Goal: Use online tool/utility: Utilize a website feature to perform a specific function

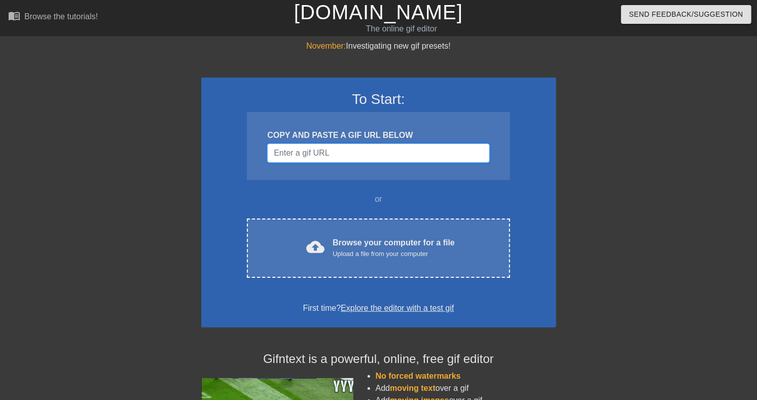
click at [305, 163] on input "Username" at bounding box center [378, 152] width 222 height 19
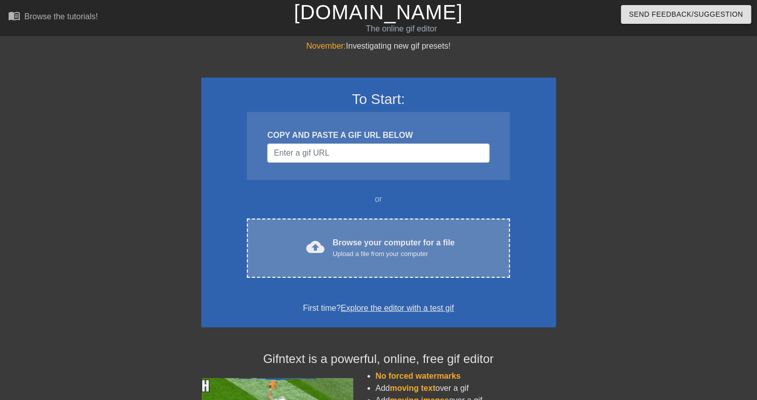
click at [333, 259] on div "Browse your computer for a file Upload a file from your computer" at bounding box center [394, 248] width 122 height 22
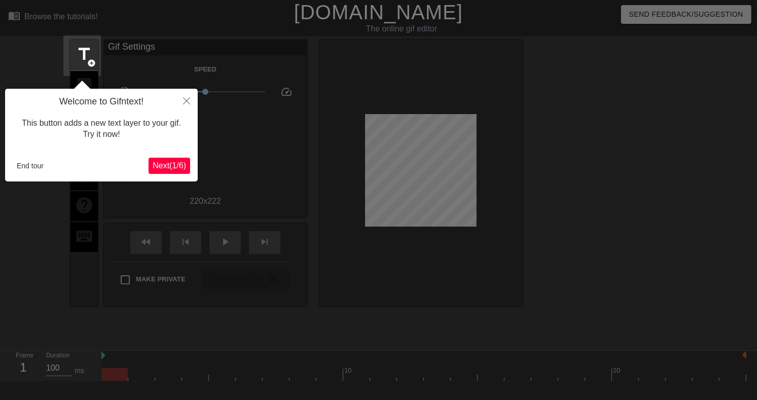
scroll to position [25, 0]
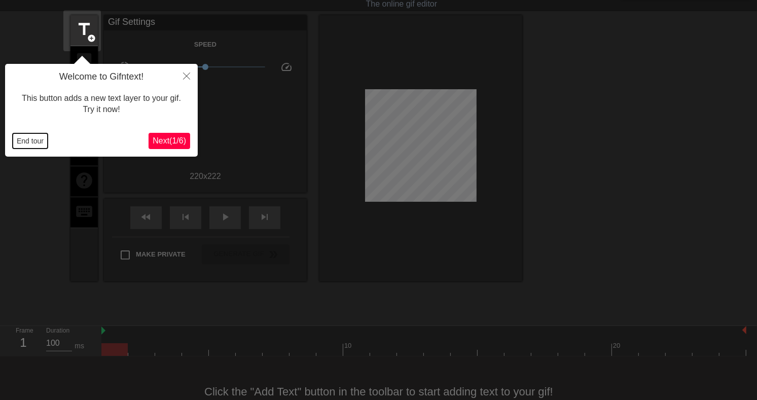
click at [43, 138] on button "End tour" at bounding box center [30, 140] width 35 height 15
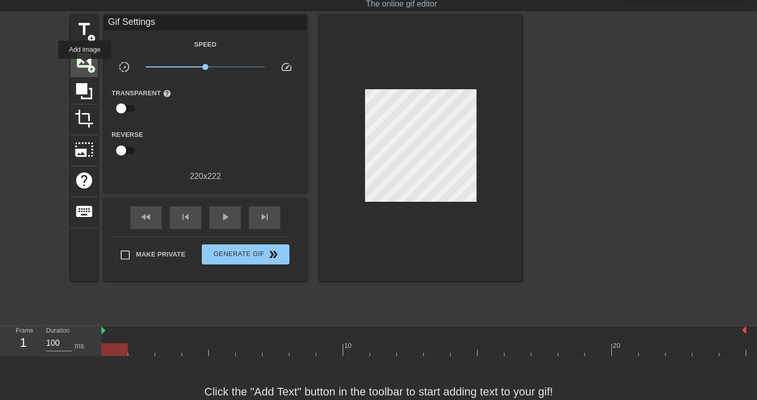
click at [85, 66] on span "image" at bounding box center [84, 60] width 19 height 19
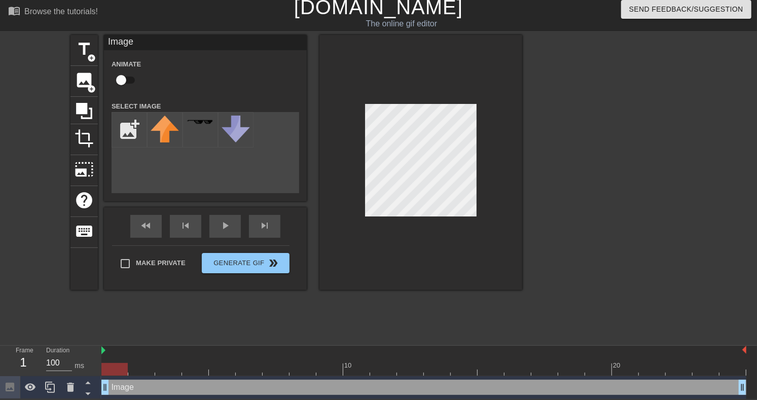
click at [131, 81] on input "checkbox" at bounding box center [121, 79] width 58 height 19
checkbox input "true"
click at [133, 135] on input "file" at bounding box center [129, 130] width 34 height 34
type input "C:\fakepath\Jonny_007_cartoon-removebg-preview.png"
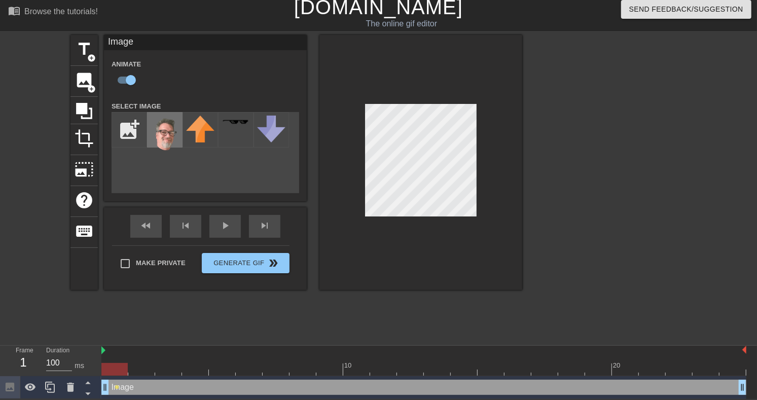
click at [162, 132] on img at bounding box center [165, 135] width 28 height 39
click at [139, 363] on div at bounding box center [423, 369] width 645 height 13
click at [166, 368] on div at bounding box center [423, 369] width 645 height 13
click at [193, 366] on div at bounding box center [423, 369] width 645 height 13
click at [220, 363] on div at bounding box center [423, 369] width 645 height 13
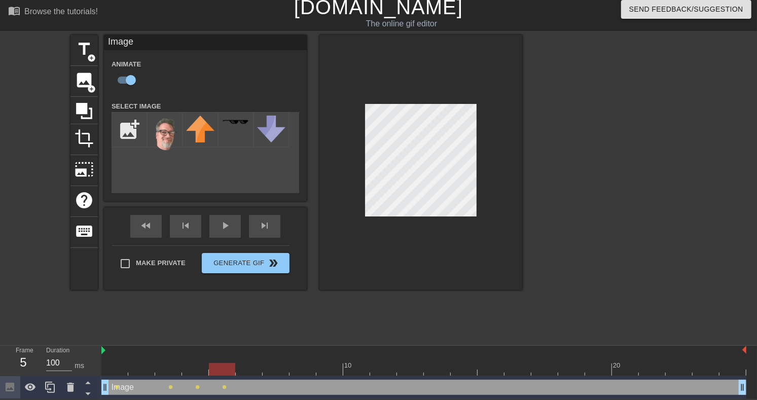
click at [253, 365] on div at bounding box center [423, 369] width 645 height 13
click at [274, 365] on div at bounding box center [423, 369] width 645 height 13
click at [393, 230] on div at bounding box center [420, 162] width 203 height 255
click at [305, 367] on div at bounding box center [423, 369] width 645 height 13
click at [327, 367] on div at bounding box center [423, 369] width 645 height 13
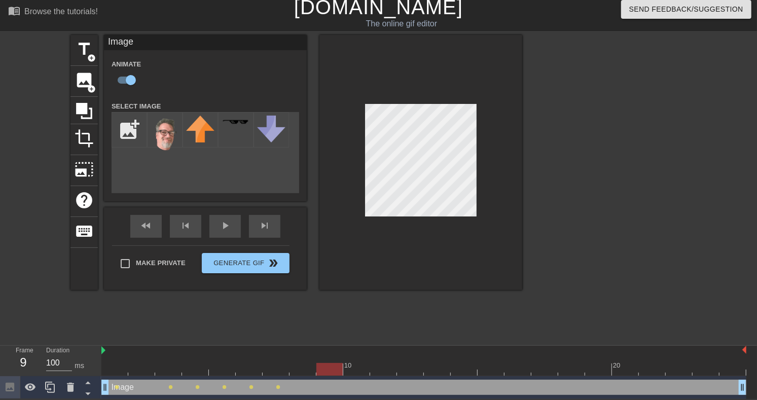
click at [355, 364] on div at bounding box center [423, 369] width 645 height 13
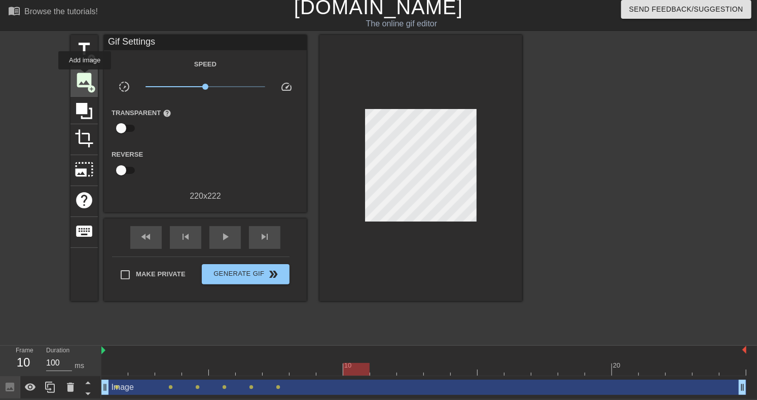
click at [85, 77] on span "image" at bounding box center [84, 79] width 19 height 19
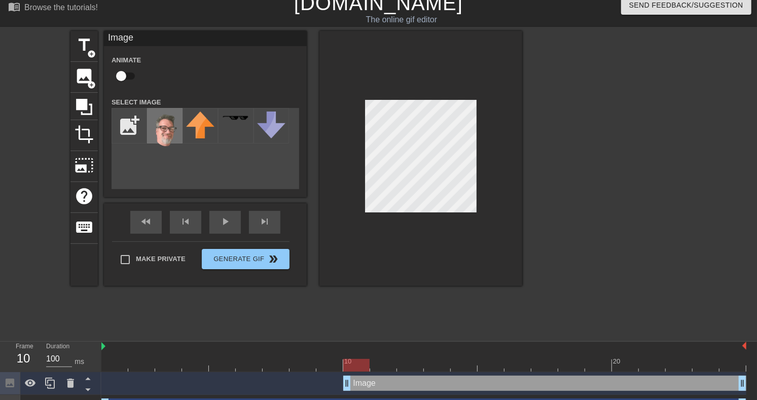
click at [158, 136] on img at bounding box center [165, 131] width 28 height 39
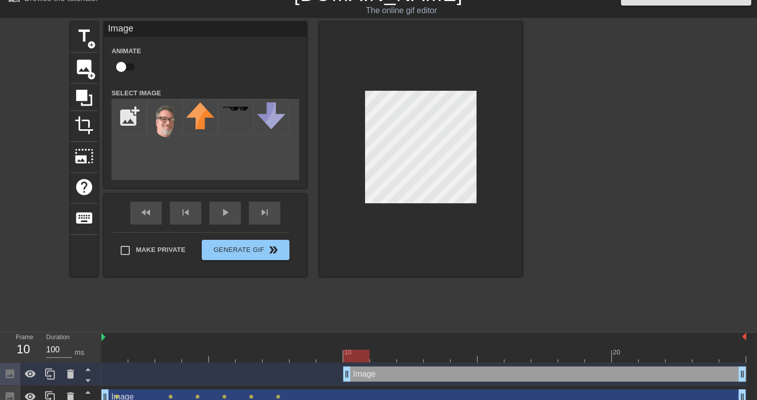
scroll to position [32, 0]
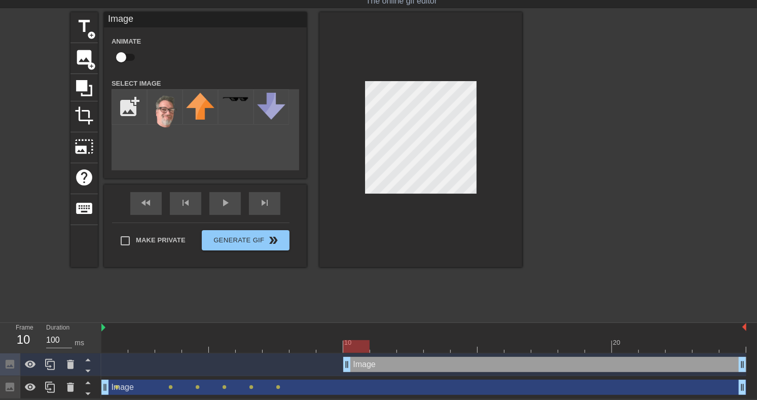
click at [383, 345] on div at bounding box center [423, 346] width 645 height 13
click at [406, 345] on div at bounding box center [423, 346] width 645 height 13
click at [432, 345] on div at bounding box center [423, 346] width 645 height 13
click at [469, 344] on div at bounding box center [423, 346] width 645 height 13
click at [494, 342] on div at bounding box center [423, 346] width 645 height 13
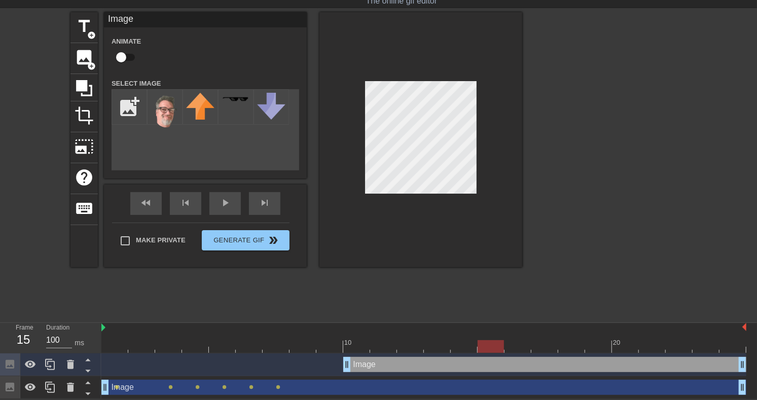
click at [375, 215] on div at bounding box center [420, 139] width 203 height 255
click at [127, 112] on input "file" at bounding box center [129, 107] width 34 height 34
type input "C:\fakepath\5b396d7f9b810_02.png"
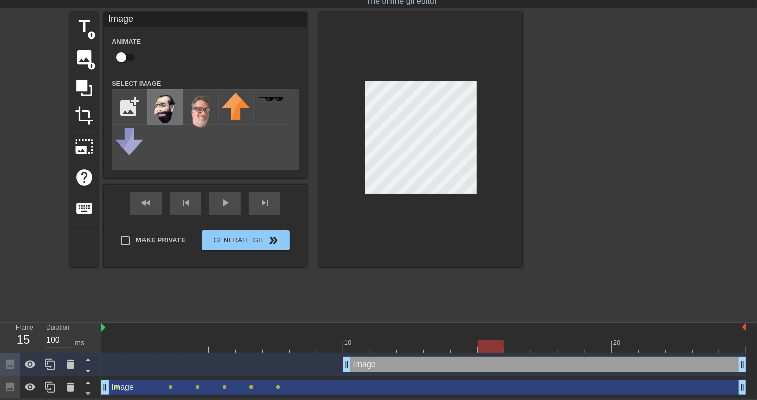
click at [161, 110] on img at bounding box center [165, 109] width 28 height 32
click at [518, 343] on div at bounding box center [423, 346] width 645 height 13
click at [540, 340] on div at bounding box center [423, 346] width 645 height 13
click at [570, 344] on div at bounding box center [423, 346] width 645 height 13
click at [601, 344] on div at bounding box center [423, 346] width 645 height 13
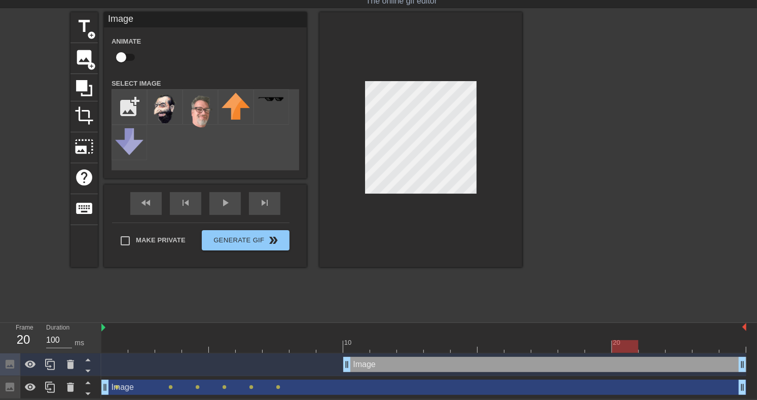
click at [624, 340] on div at bounding box center [423, 346] width 645 height 13
click at [201, 119] on img at bounding box center [200, 112] width 28 height 39
click at [649, 340] on div at bounding box center [423, 346] width 645 height 13
click at [678, 345] on div at bounding box center [423, 346] width 645 height 13
click at [706, 346] on div at bounding box center [423, 346] width 645 height 13
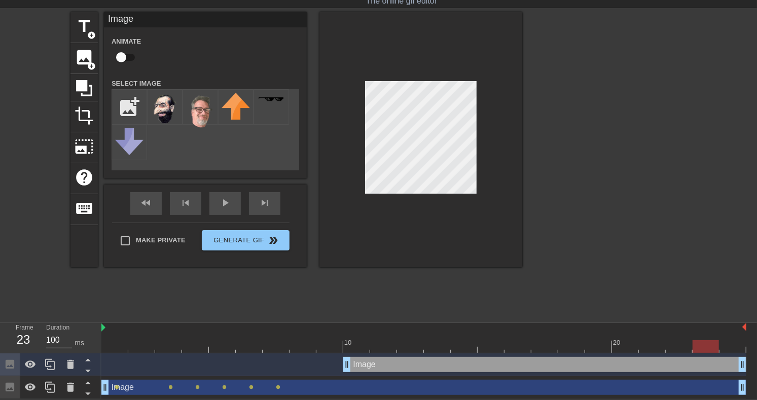
click at [731, 342] on div at bounding box center [423, 346] width 645 height 13
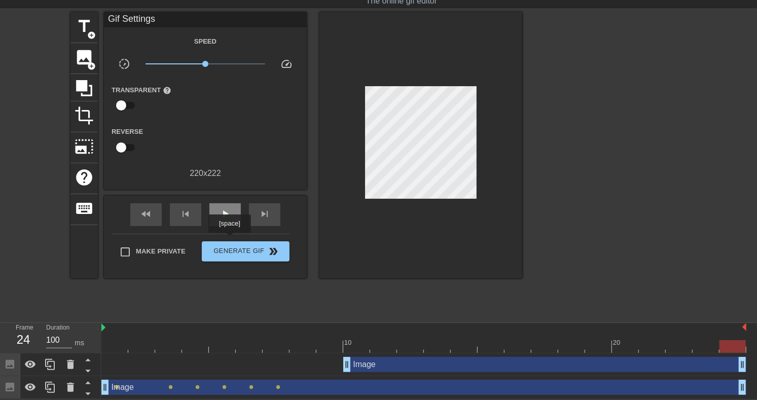
click at [229, 220] on span "play_arrow" at bounding box center [225, 214] width 12 height 12
click at [355, 342] on div at bounding box center [423, 346] width 645 height 13
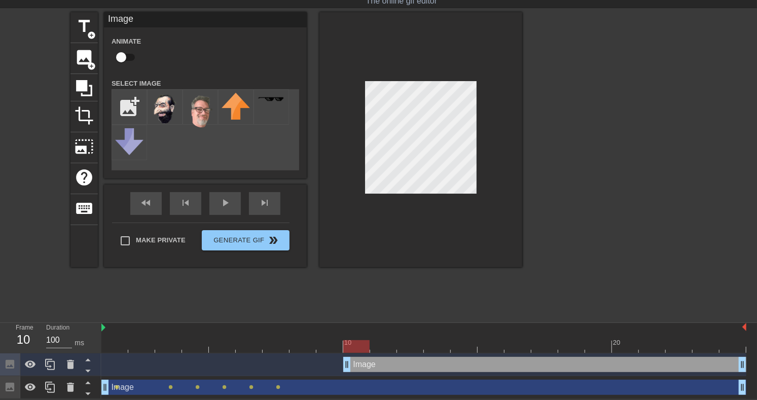
click at [383, 340] on div at bounding box center [423, 346] width 645 height 13
click at [411, 344] on div at bounding box center [423, 346] width 645 height 13
click at [439, 343] on div at bounding box center [423, 346] width 645 height 13
click at [460, 343] on div at bounding box center [423, 346] width 645 height 13
click at [492, 343] on div at bounding box center [423, 346] width 645 height 13
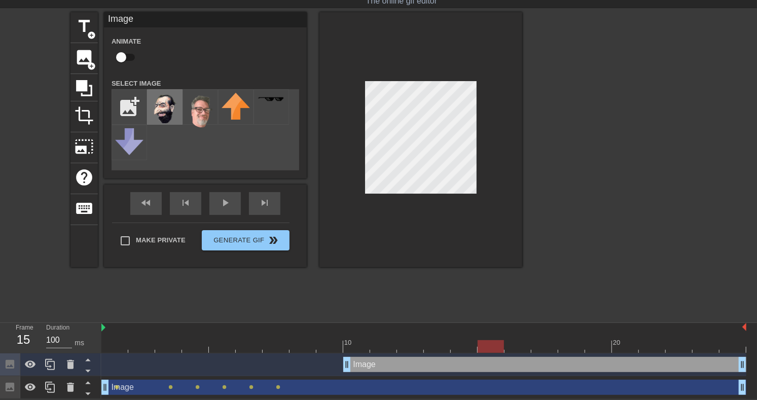
click at [158, 112] on img at bounding box center [165, 109] width 28 height 32
click at [399, 199] on div at bounding box center [420, 139] width 203 height 255
click at [518, 342] on div at bounding box center [423, 346] width 645 height 13
click at [541, 340] on div at bounding box center [423, 346] width 645 height 13
click at [572, 345] on div at bounding box center [423, 346] width 645 height 13
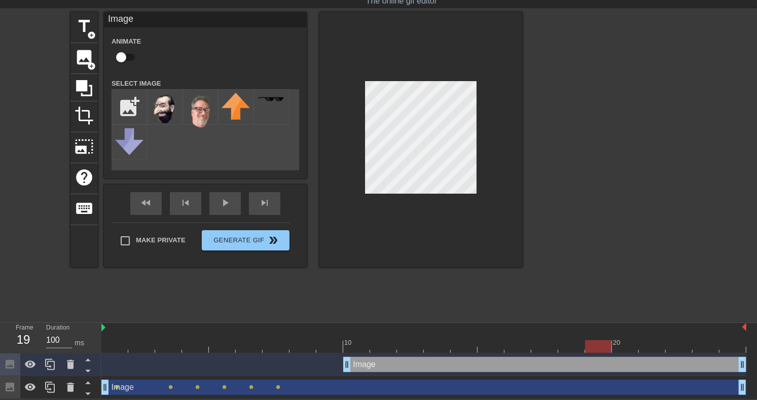
click at [595, 341] on div at bounding box center [423, 346] width 645 height 13
click at [624, 344] on div at bounding box center [423, 346] width 645 height 13
click at [328, 247] on div at bounding box center [420, 139] width 203 height 255
click at [195, 111] on img at bounding box center [200, 112] width 28 height 39
click at [199, 118] on img at bounding box center [200, 112] width 28 height 39
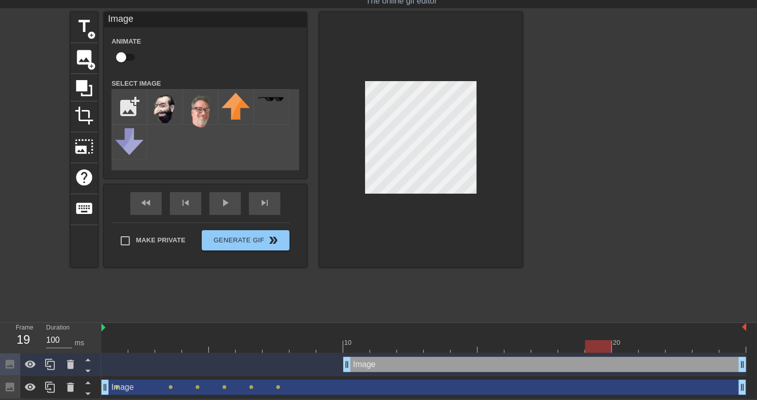
click at [597, 343] on div at bounding box center [423, 346] width 645 height 13
click at [571, 343] on div at bounding box center [423, 346] width 645 height 13
click at [535, 343] on div at bounding box center [423, 346] width 645 height 13
click at [513, 342] on div at bounding box center [423, 346] width 645 height 13
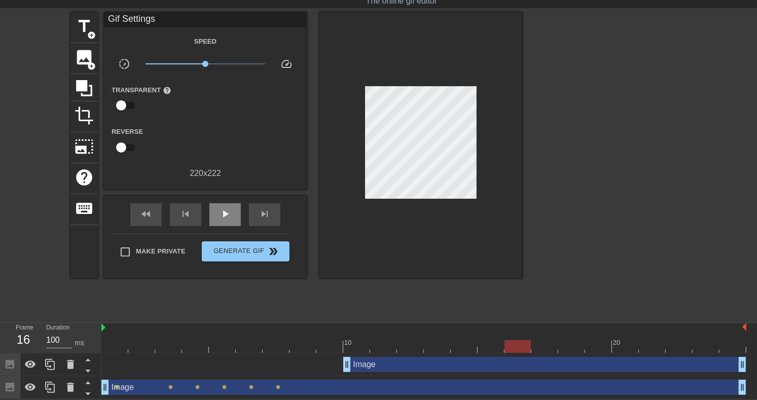
click at [216, 210] on div "Gif Settings Speed slow_motion_video x1.00 speed Transparent help Reverse 220 x…" at bounding box center [205, 145] width 203 height 266
click at [231, 220] on span "play_arrow" at bounding box center [225, 214] width 12 height 12
click at [356, 354] on div "10 20 Image drag_handle drag_handle Image drag_handle drag_handle lens lens len…" at bounding box center [429, 361] width 656 height 76
click at [310, 390] on div "Image drag_handle drag_handle" at bounding box center [423, 387] width 645 height 15
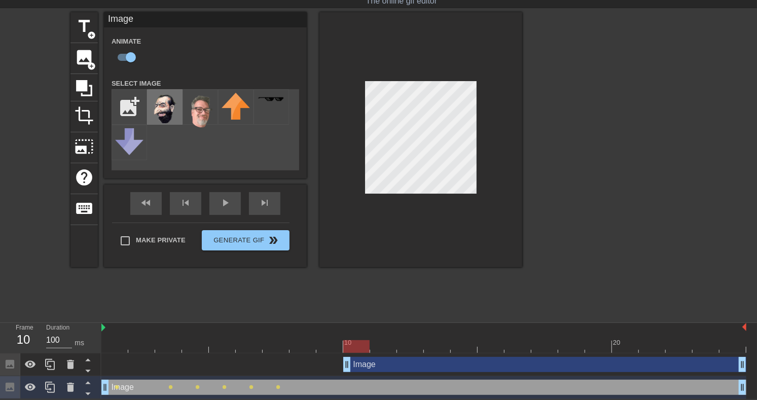
click at [170, 120] on img at bounding box center [165, 109] width 28 height 32
click at [77, 56] on span "image" at bounding box center [84, 57] width 19 height 19
checkbox input "false"
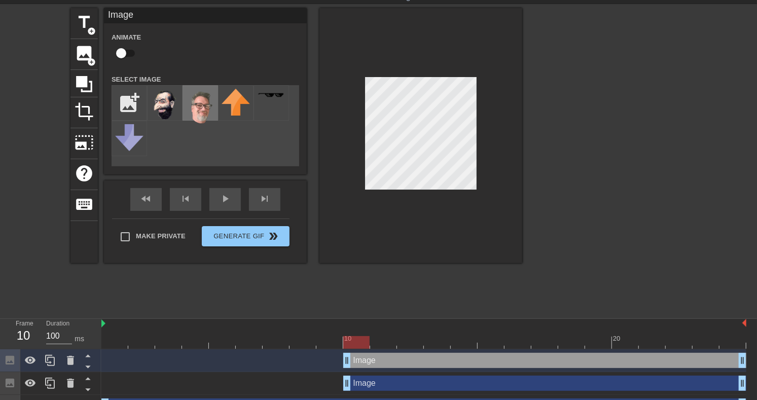
click at [200, 117] on img at bounding box center [200, 108] width 28 height 39
click at [162, 114] on img at bounding box center [165, 105] width 28 height 32
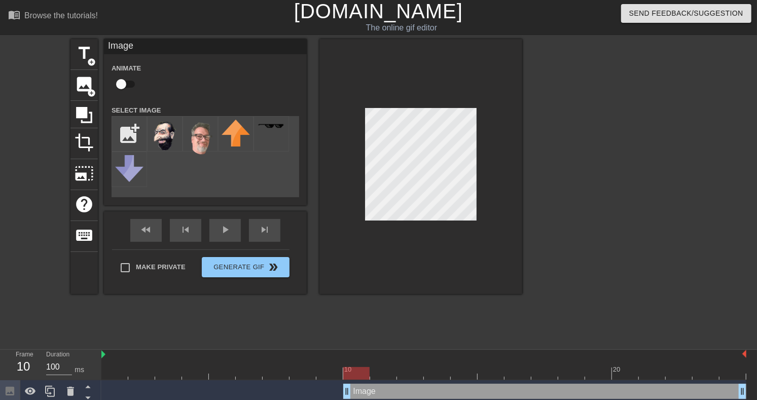
scroll to position [0, 0]
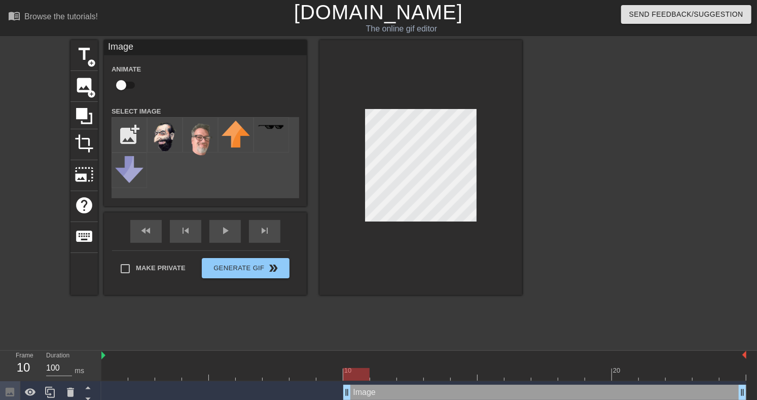
click at [332, 17] on link "[DOMAIN_NAME]" at bounding box center [378, 12] width 169 height 22
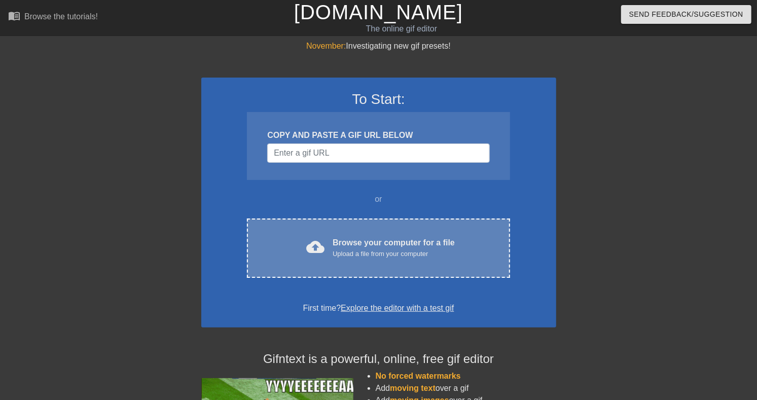
click at [358, 259] on div "Browse your computer for a file Upload a file from your computer" at bounding box center [394, 248] width 122 height 22
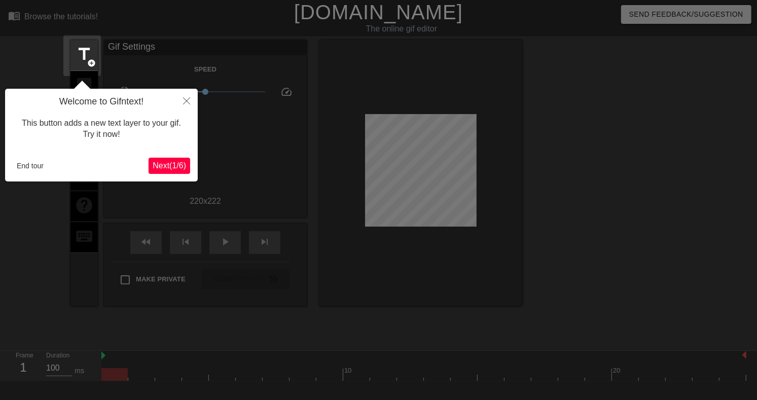
scroll to position [25, 0]
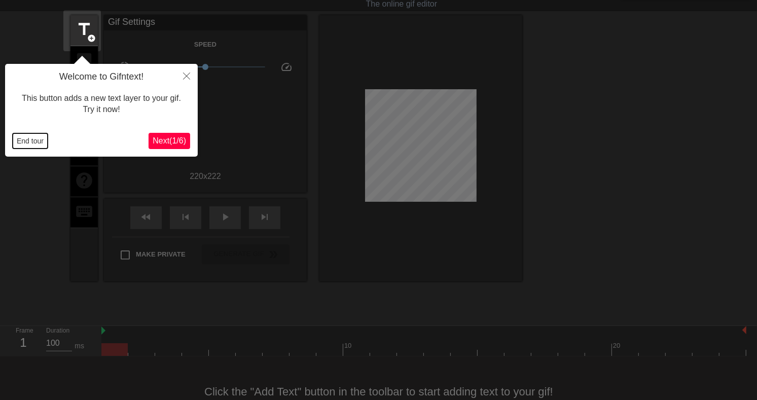
click at [41, 145] on button "End tour" at bounding box center [30, 140] width 35 height 15
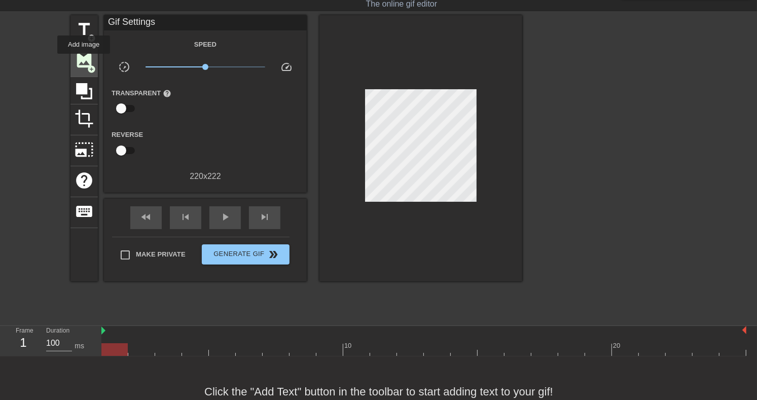
click at [84, 60] on span "image" at bounding box center [84, 60] width 19 height 19
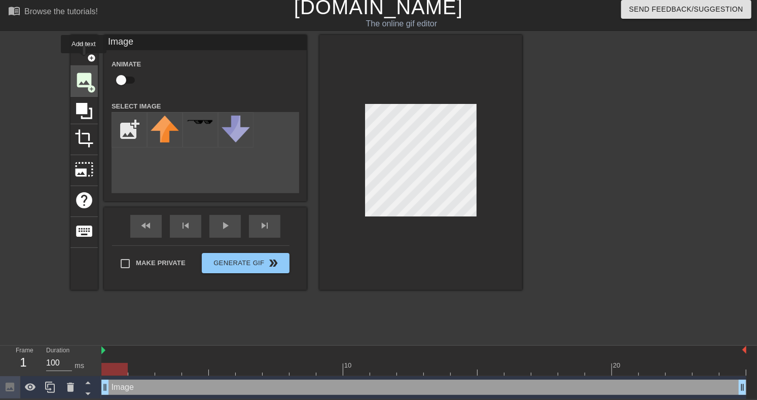
scroll to position [9, 0]
click at [129, 132] on input "file" at bounding box center [129, 130] width 34 height 34
type input "C:\fakepath\Jonny_screenshot_CARTOON_1B_-removebg-preview.png"
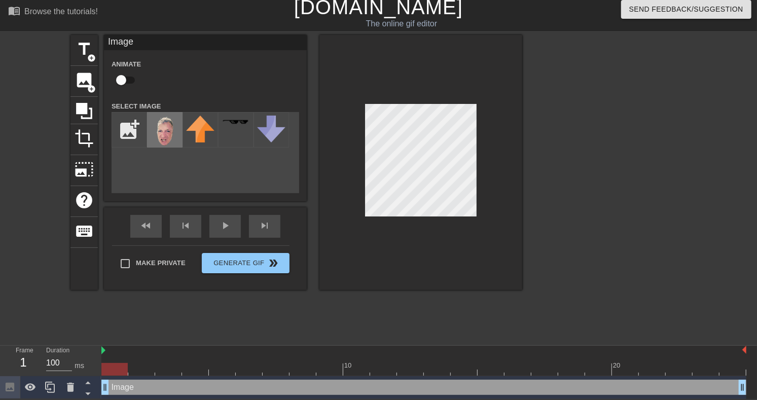
click at [164, 133] on img at bounding box center [165, 131] width 28 height 31
click at [127, 81] on input "checkbox" at bounding box center [121, 79] width 58 height 19
checkbox input "true"
click at [136, 364] on div at bounding box center [423, 369] width 645 height 13
click at [163, 366] on div at bounding box center [423, 369] width 645 height 13
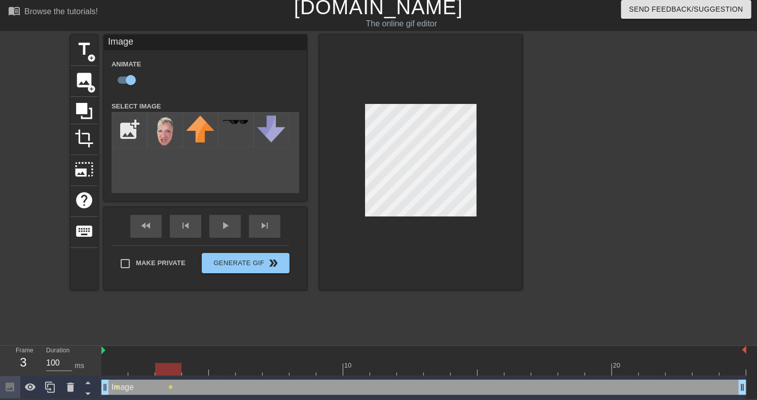
click at [195, 368] on div at bounding box center [423, 369] width 645 height 13
click at [219, 364] on div at bounding box center [423, 369] width 645 height 13
click at [245, 369] on div at bounding box center [423, 369] width 645 height 13
click at [273, 369] on div at bounding box center [423, 369] width 645 height 13
click at [351, 230] on div at bounding box center [420, 162] width 203 height 255
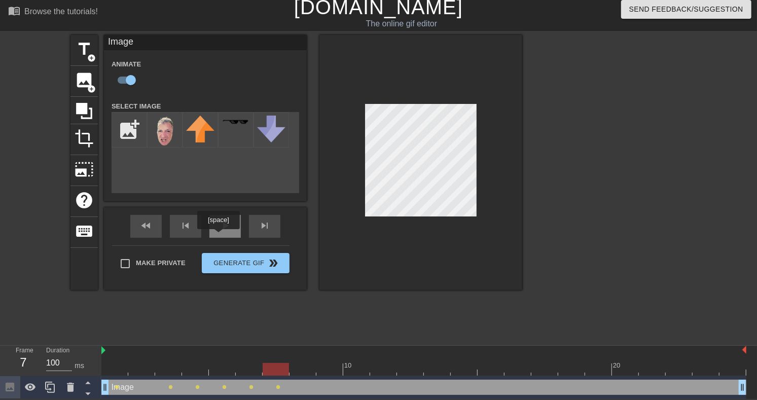
click at [218, 236] on div "Image Animate Select Image add_photo_alternate fast_rewind skip_previous play_a…" at bounding box center [205, 162] width 203 height 255
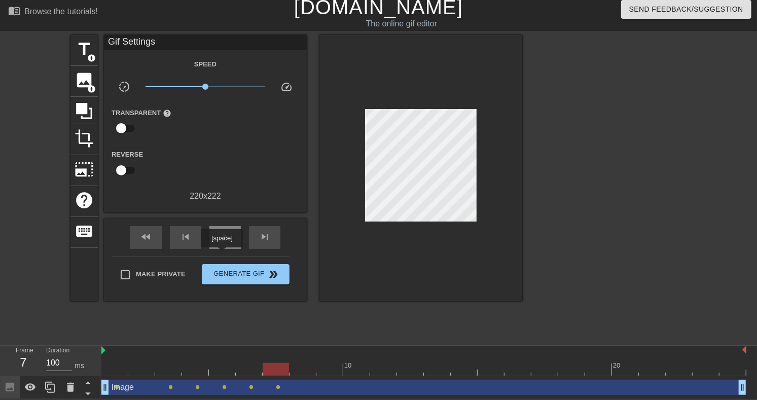
click at [222, 243] on span "play_arrow" at bounding box center [225, 237] width 12 height 12
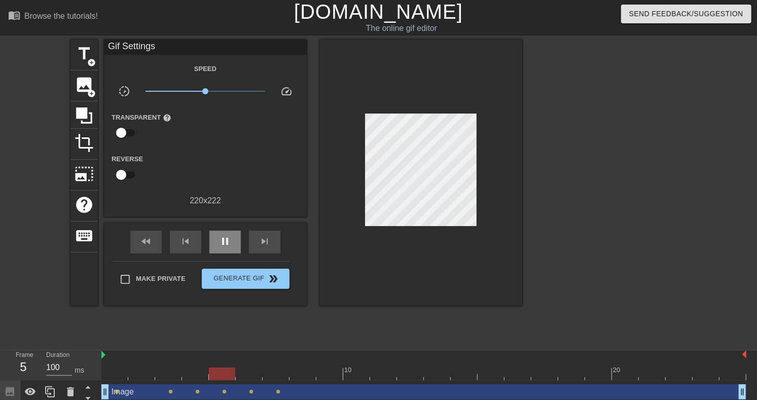
scroll to position [0, 0]
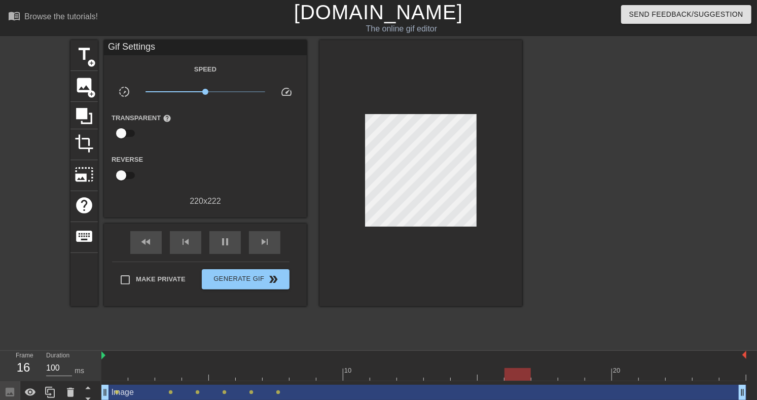
click at [120, 370] on div at bounding box center [423, 374] width 645 height 13
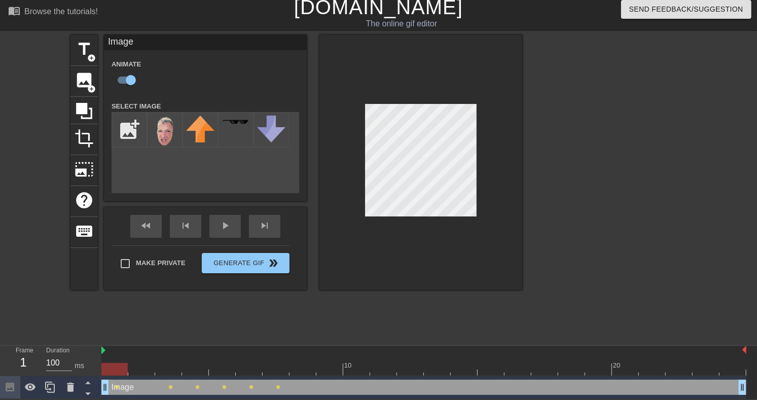
scroll to position [9, 0]
click at [139, 364] on div at bounding box center [423, 369] width 645 height 13
click at [116, 365] on div at bounding box center [423, 369] width 645 height 13
click at [143, 367] on div at bounding box center [423, 369] width 645 height 13
click at [170, 364] on div at bounding box center [423, 369] width 645 height 13
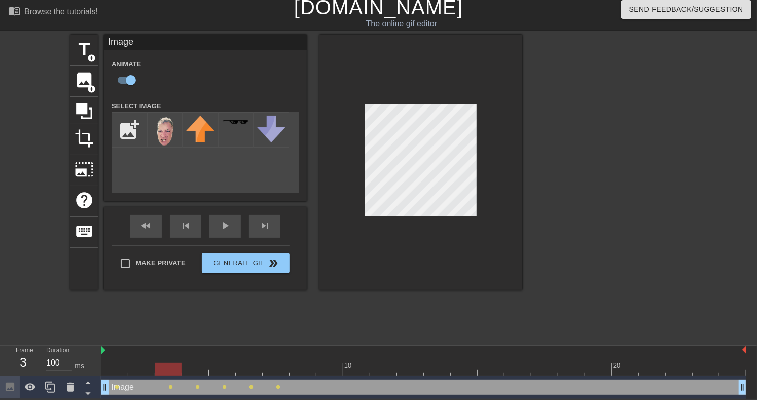
click at [196, 365] on div at bounding box center [423, 369] width 645 height 13
click at [224, 366] on div at bounding box center [423, 369] width 645 height 13
click at [251, 367] on div at bounding box center [423, 369] width 645 height 13
click at [274, 369] on div at bounding box center [423, 369] width 645 height 13
click at [301, 366] on div at bounding box center [423, 369] width 645 height 13
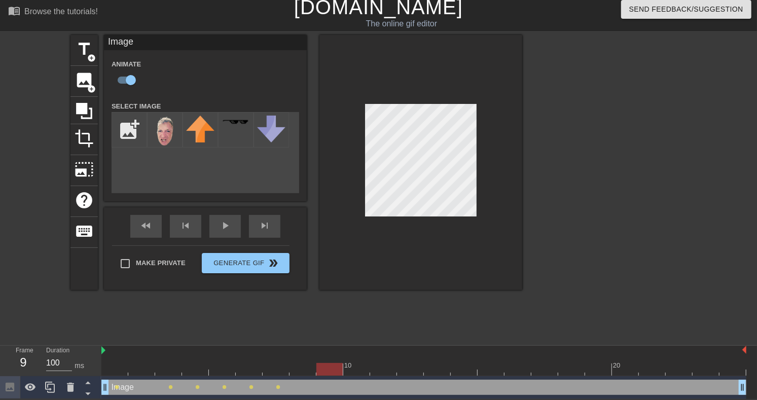
click at [325, 366] on div at bounding box center [423, 369] width 645 height 13
click at [358, 363] on div at bounding box center [423, 369] width 645 height 13
click at [162, 133] on img at bounding box center [165, 131] width 28 height 31
click at [83, 77] on span "image" at bounding box center [84, 79] width 19 height 19
checkbox input "false"
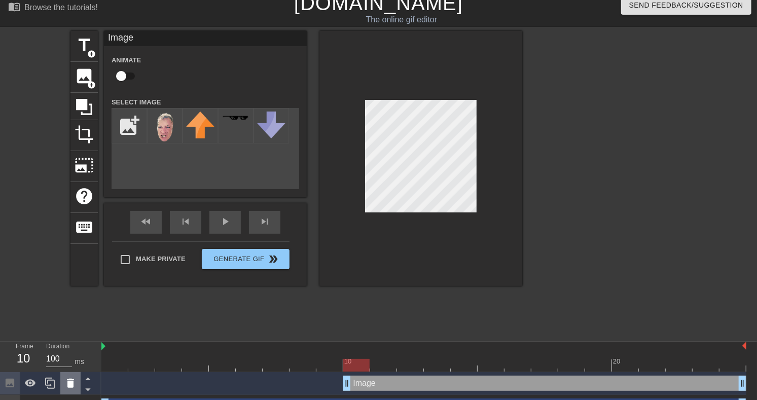
click at [68, 387] on icon at bounding box center [70, 383] width 7 height 9
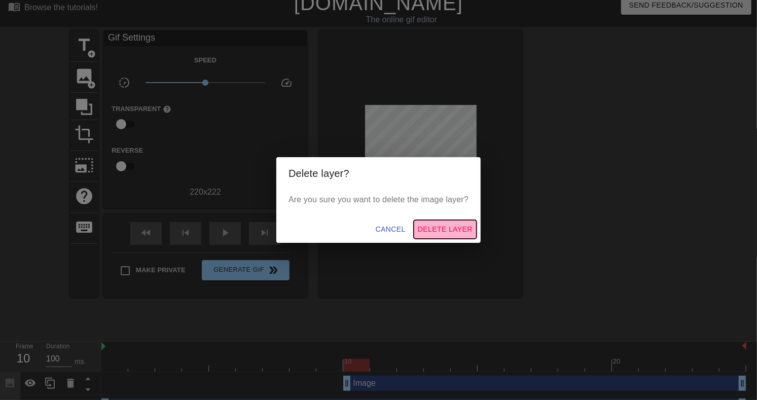
click at [444, 231] on span "Delete Layer" at bounding box center [445, 229] width 55 height 13
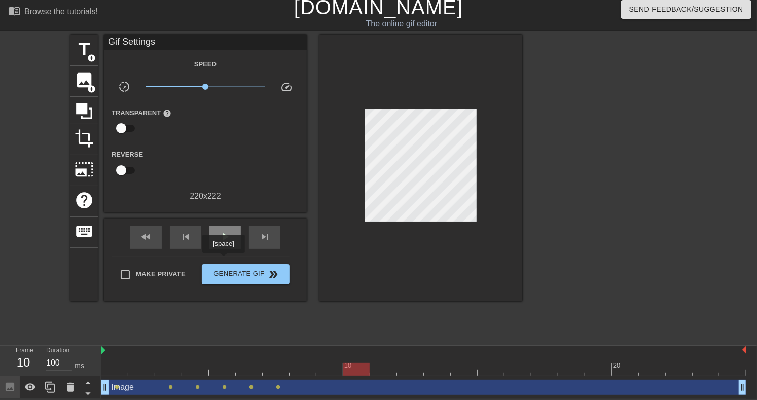
click at [223, 243] on span "play_arrow" at bounding box center [225, 237] width 12 height 12
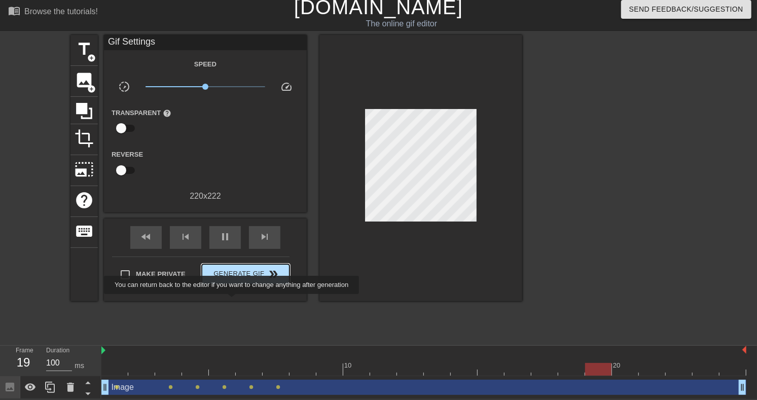
click at [233, 280] on span "Generate Gif double_arrow" at bounding box center [246, 274] width 80 height 12
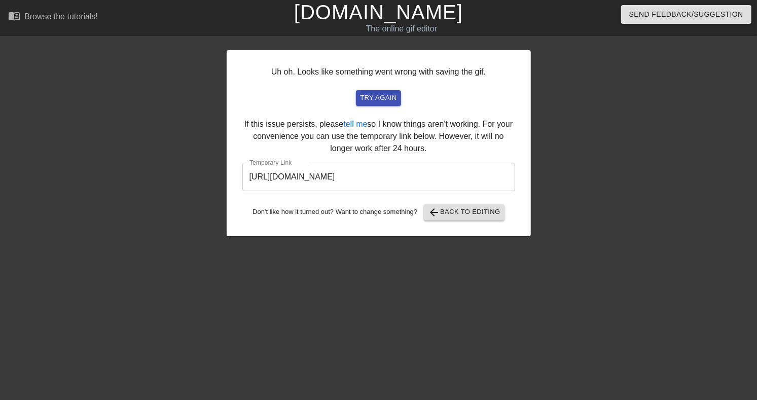
click at [412, 191] on input "[URL][DOMAIN_NAME]" at bounding box center [378, 177] width 273 height 28
drag, startPoint x: 412, startPoint y: 247, endPoint x: 407, endPoint y: 248, distance: 5.7
click at [412, 191] on input "[URL][DOMAIN_NAME]" at bounding box center [378, 177] width 273 height 28
click at [312, 15] on link "[DOMAIN_NAME]" at bounding box center [378, 12] width 169 height 22
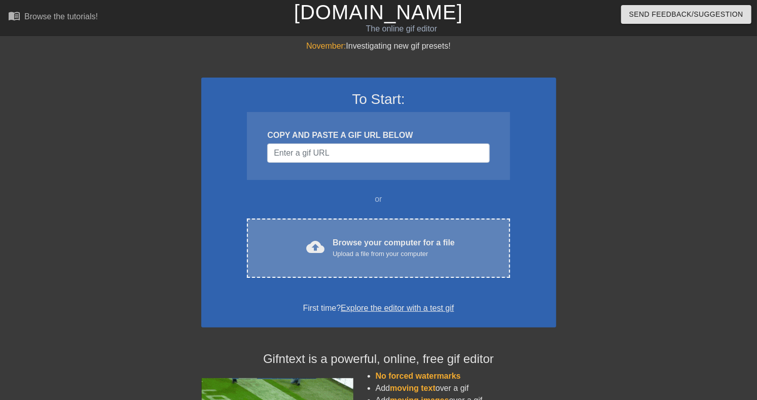
click at [362, 259] on div "Browse your computer for a file Upload a file from your computer" at bounding box center [394, 248] width 122 height 22
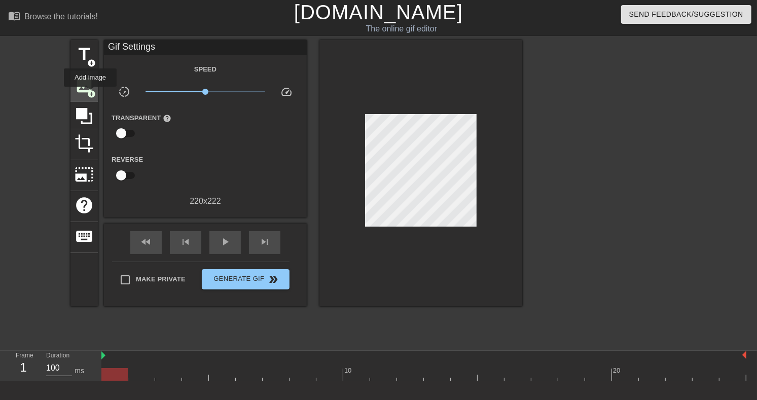
click at [90, 94] on span "add_circle" at bounding box center [91, 94] width 9 height 9
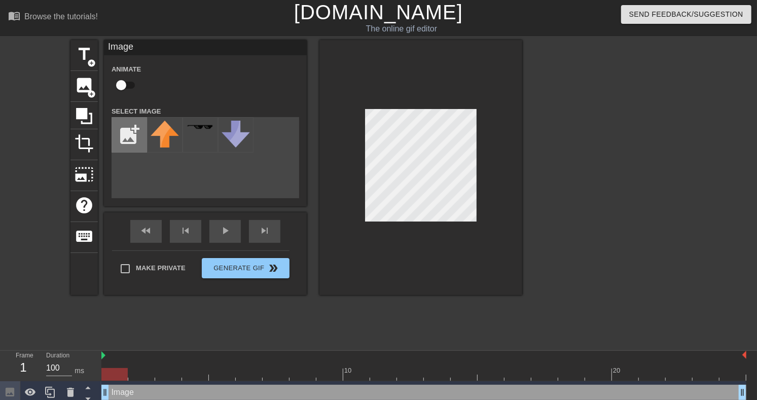
click at [129, 146] on input "file" at bounding box center [129, 135] width 34 height 34
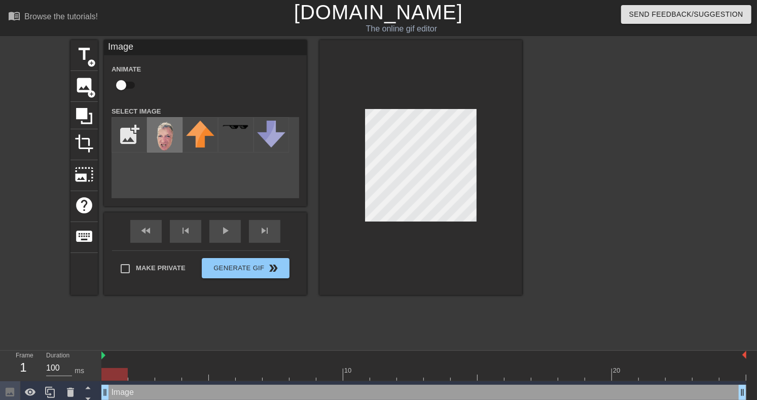
click at [168, 141] on img at bounding box center [165, 136] width 28 height 31
click at [345, 171] on div at bounding box center [420, 167] width 203 height 255
click at [298, 376] on div at bounding box center [423, 374] width 645 height 13
click at [323, 378] on div at bounding box center [423, 374] width 645 height 13
click at [354, 378] on div at bounding box center [423, 374] width 645 height 13
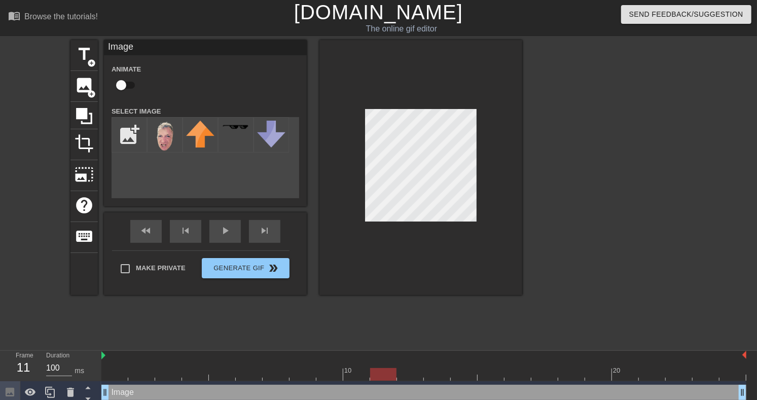
click at [383, 373] on div at bounding box center [423, 374] width 645 height 13
click at [405, 372] on div at bounding box center [423, 374] width 645 height 13
click at [440, 376] on div at bounding box center [423, 374] width 645 height 13
click at [465, 373] on div at bounding box center [423, 374] width 645 height 13
click at [488, 377] on div at bounding box center [423, 374] width 645 height 13
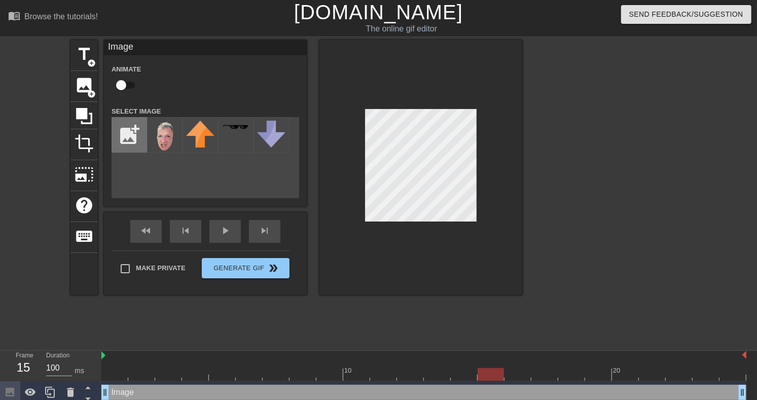
click at [133, 145] on input "file" at bounding box center [129, 135] width 34 height 34
type input "C:\fakepath\5b396d7f9b810_02.png"
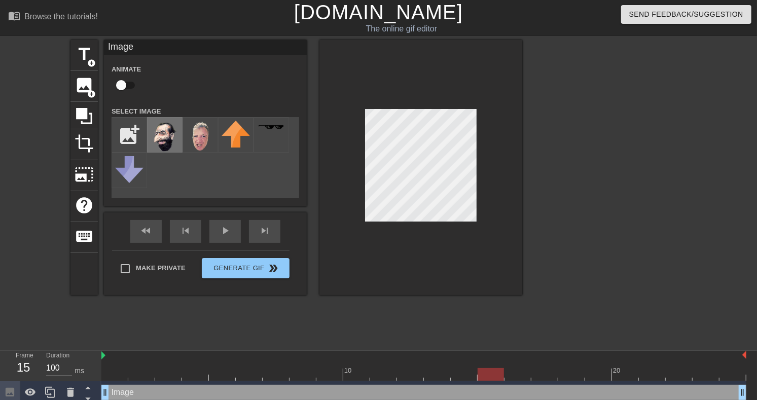
click at [165, 132] on img at bounding box center [165, 137] width 28 height 32
click at [516, 376] on div at bounding box center [423, 374] width 645 height 13
click at [538, 376] on div at bounding box center [423, 374] width 645 height 13
click at [568, 372] on div at bounding box center [423, 374] width 645 height 13
click at [599, 373] on div at bounding box center [423, 374] width 645 height 13
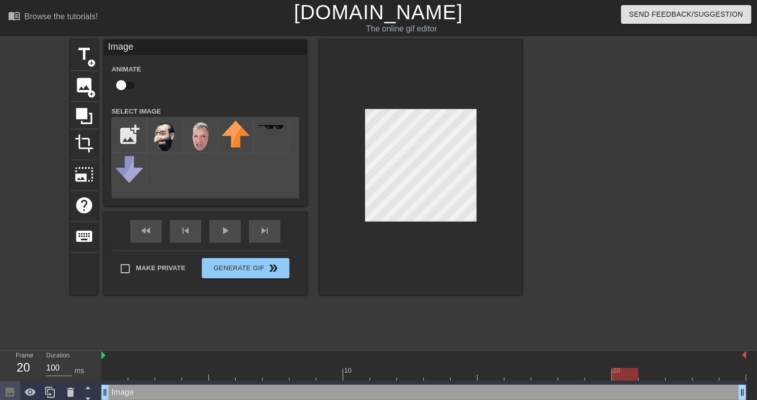
click at [624, 376] on div at bounding box center [423, 374] width 645 height 13
click at [333, 201] on div at bounding box center [420, 167] width 203 height 255
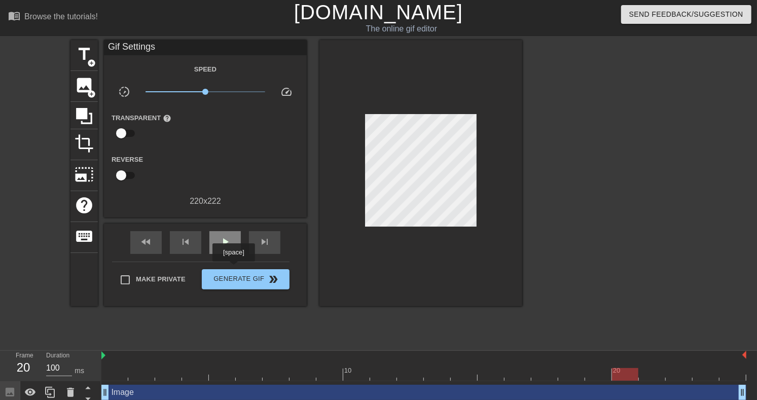
click at [233, 254] on div "play_arrow" at bounding box center [224, 242] width 31 height 23
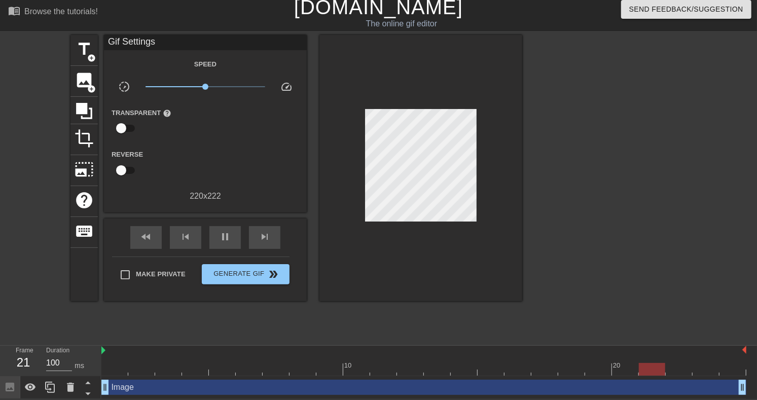
scroll to position [9, 0]
click at [72, 382] on icon at bounding box center [70, 387] width 12 height 12
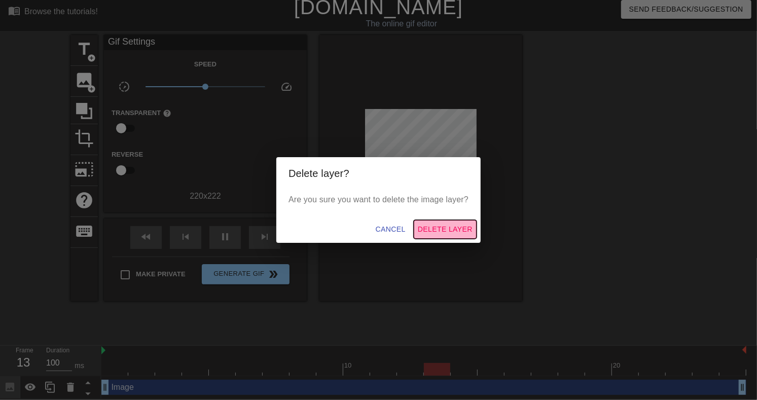
click at [454, 232] on span "Delete Layer" at bounding box center [445, 229] width 55 height 13
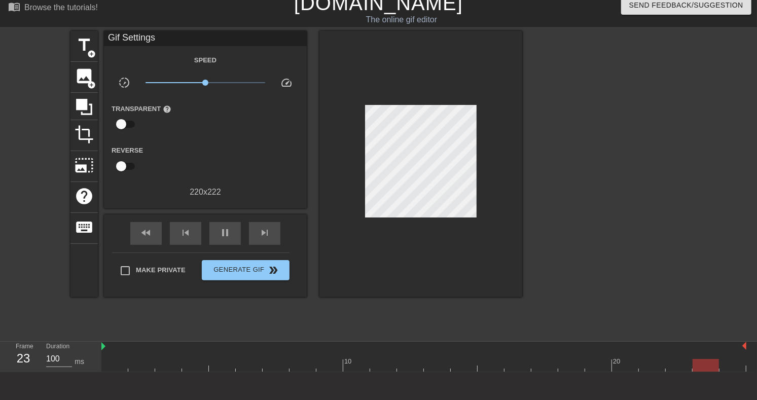
click at [353, 14] on link "[DOMAIN_NAME]" at bounding box center [378, 3] width 169 height 22
